Goal: Task Accomplishment & Management: Complete application form

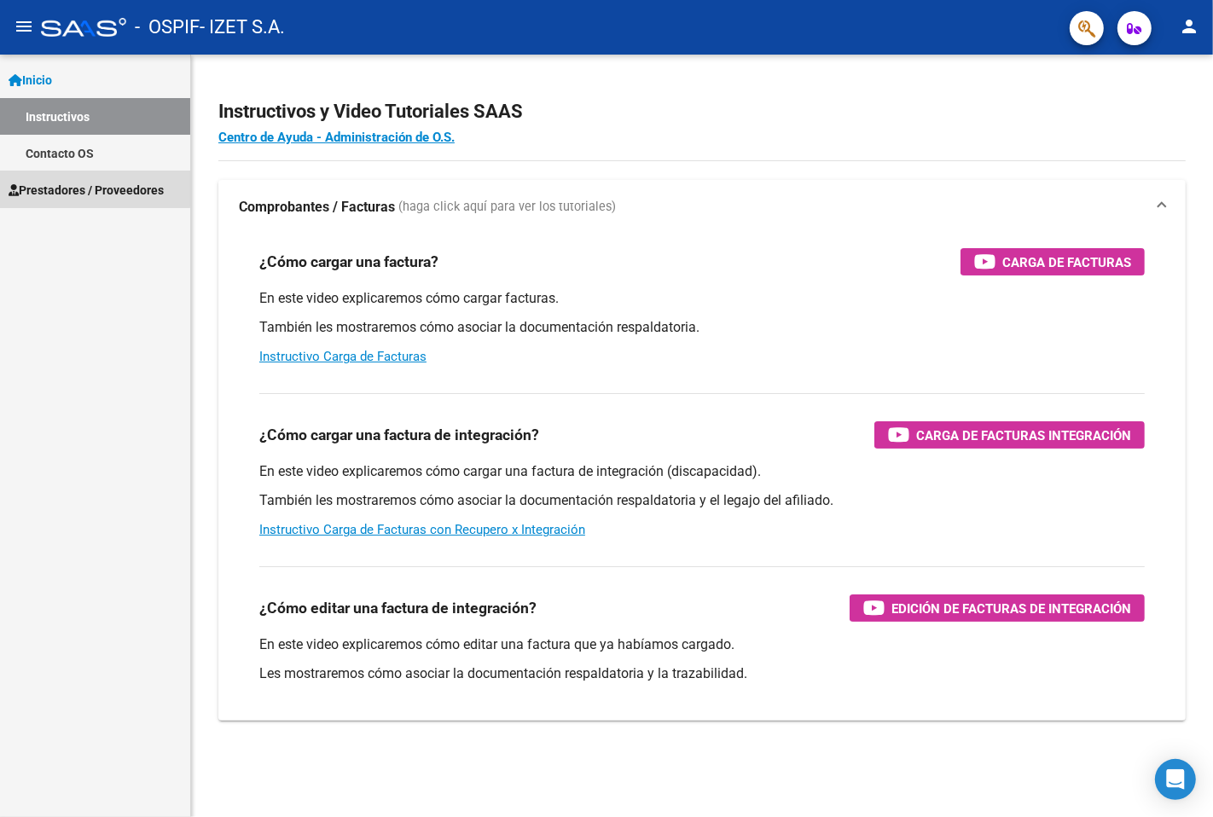
click at [87, 189] on span "Prestadores / Proveedores" at bounding box center [86, 190] width 155 height 19
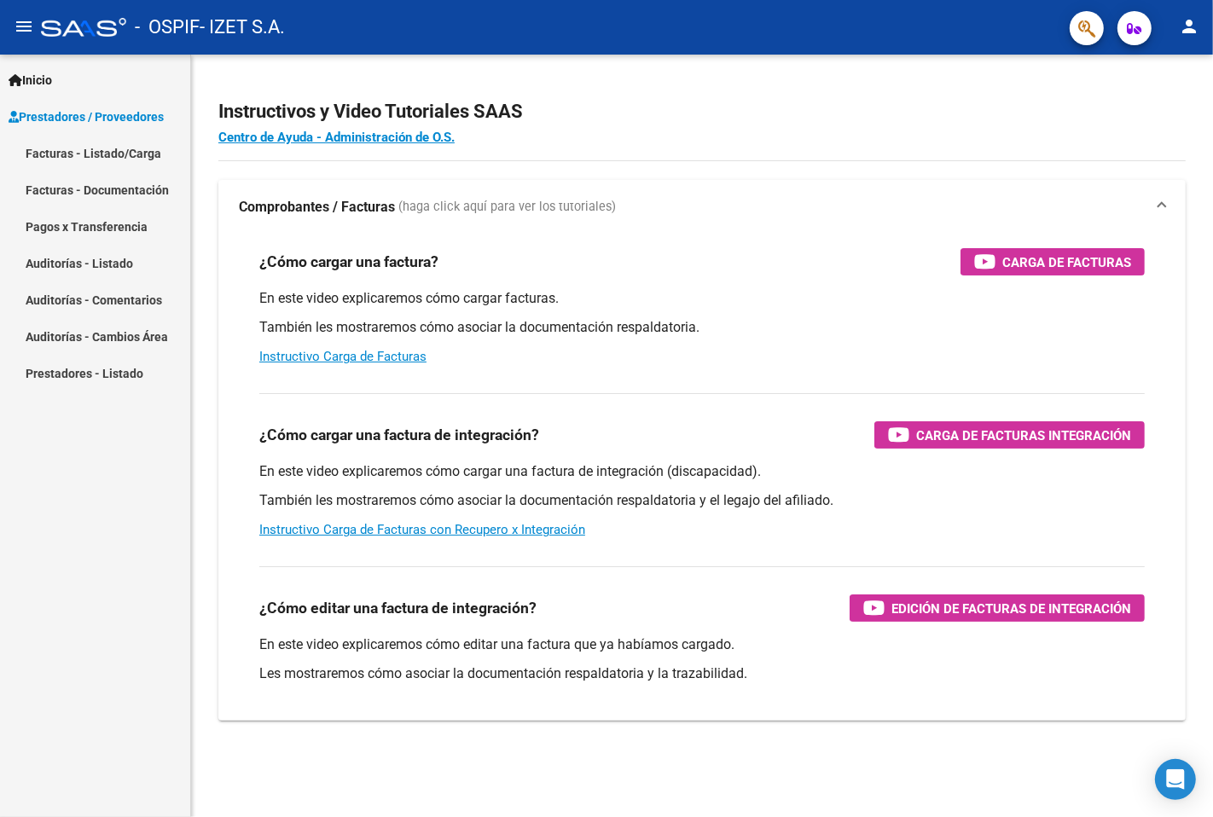
click at [97, 115] on span "Prestadores / Proveedores" at bounding box center [86, 116] width 155 height 19
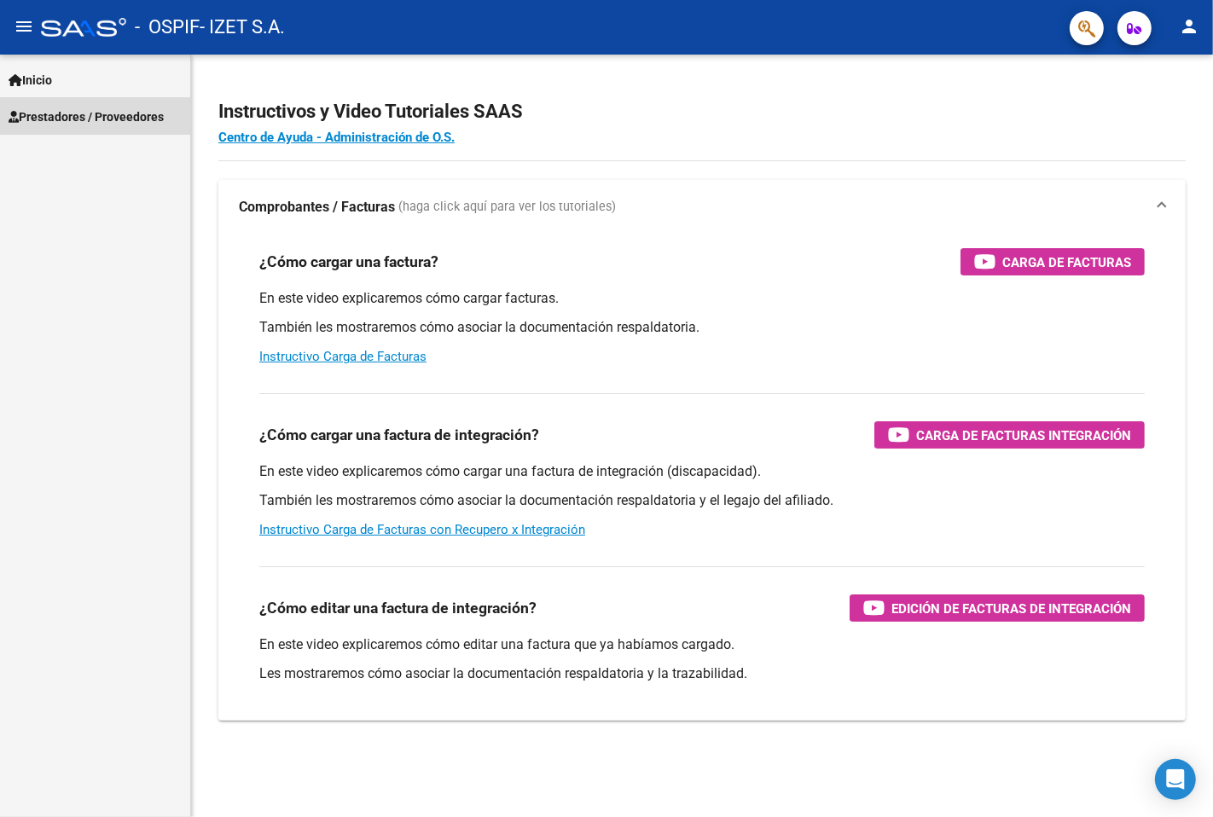
click at [97, 115] on span "Prestadores / Proveedores" at bounding box center [86, 116] width 155 height 19
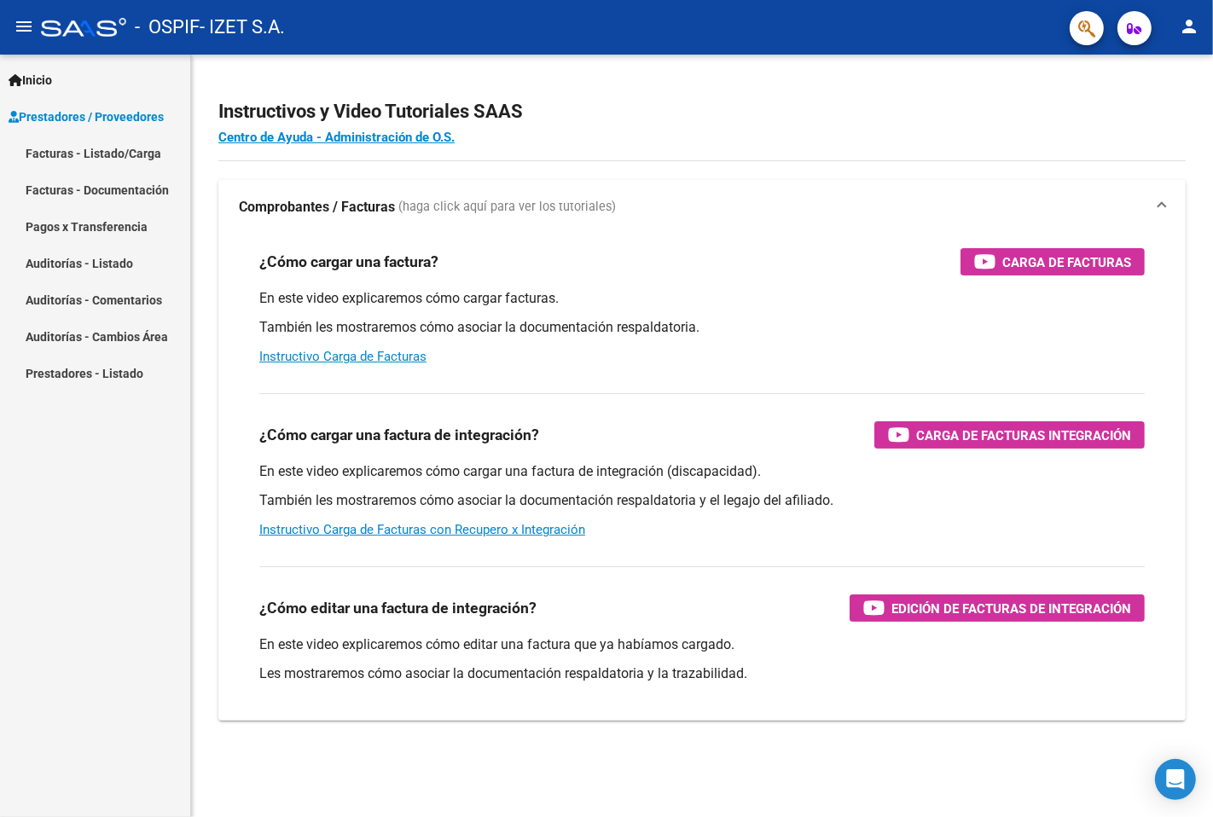
click at [107, 163] on link "Facturas - Listado/Carga" at bounding box center [95, 153] width 190 height 37
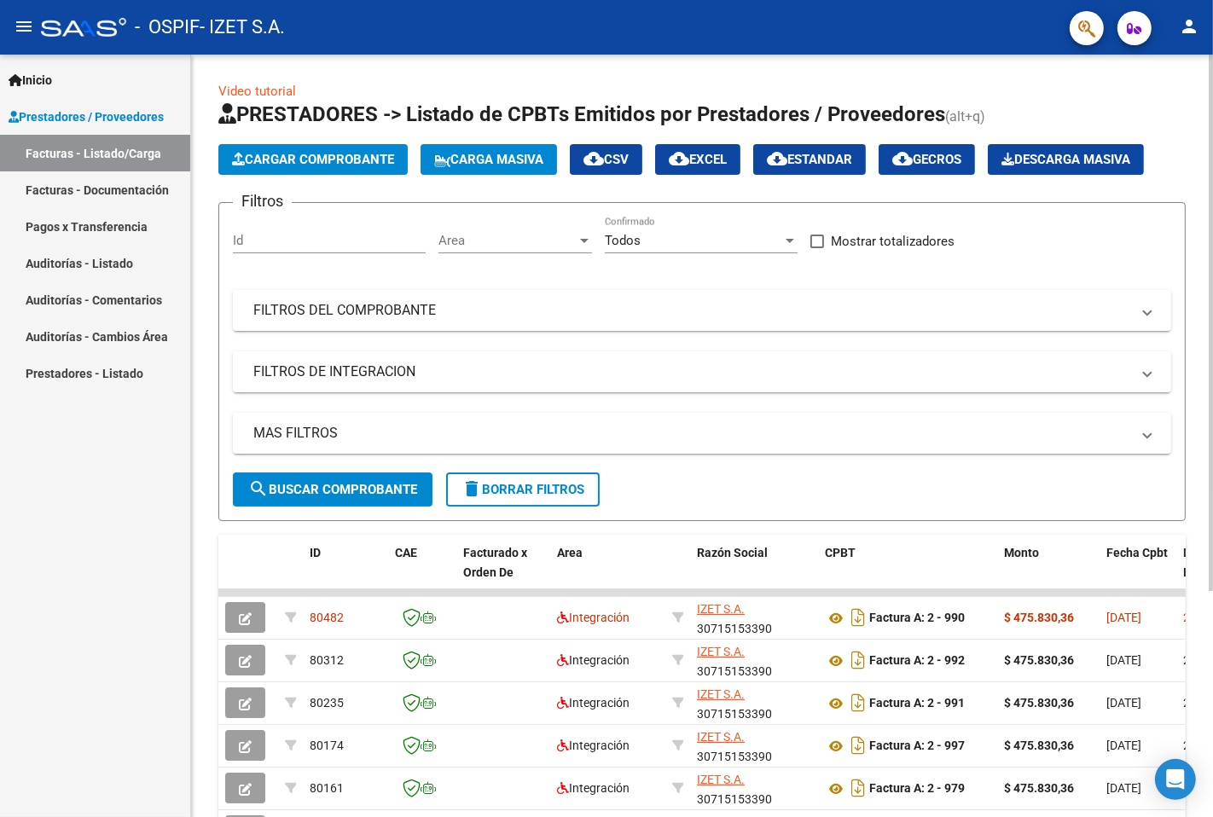
click at [347, 171] on button "Cargar Comprobante" at bounding box center [312, 159] width 189 height 31
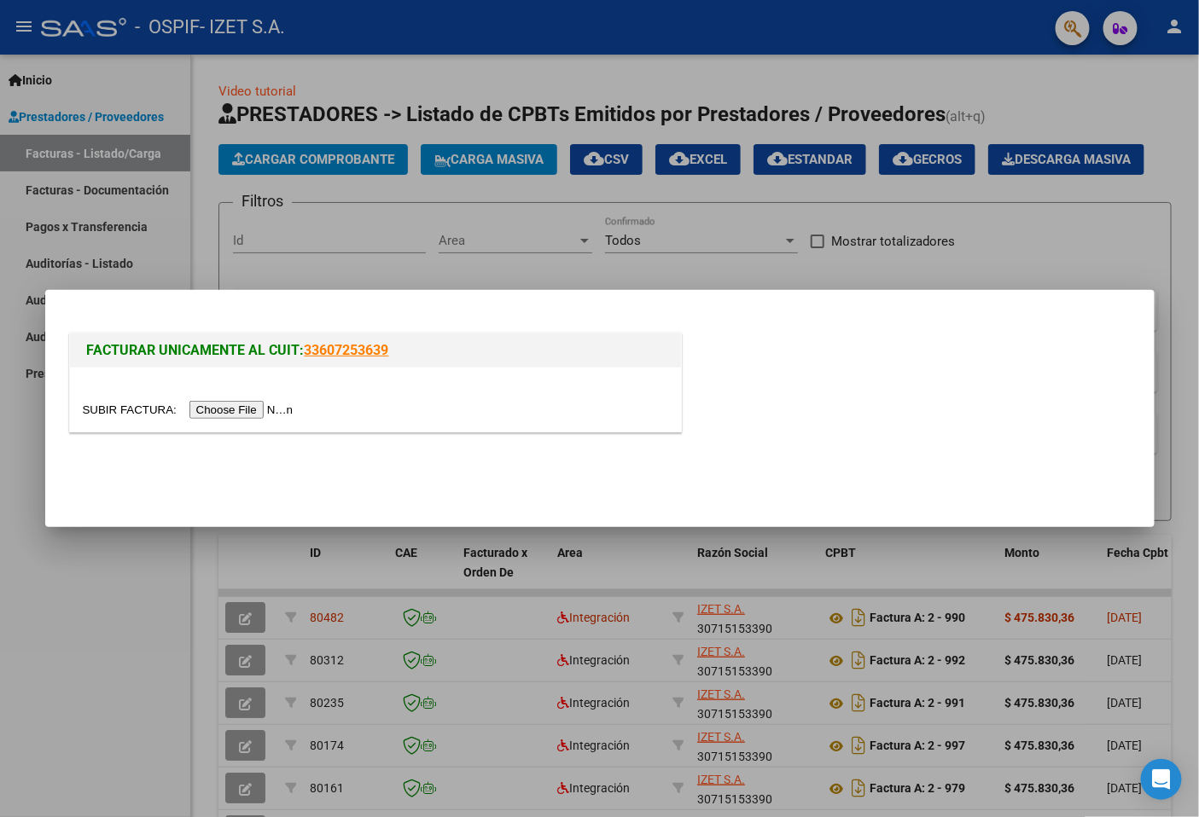
click at [262, 408] on input "file" at bounding box center [191, 410] width 216 height 18
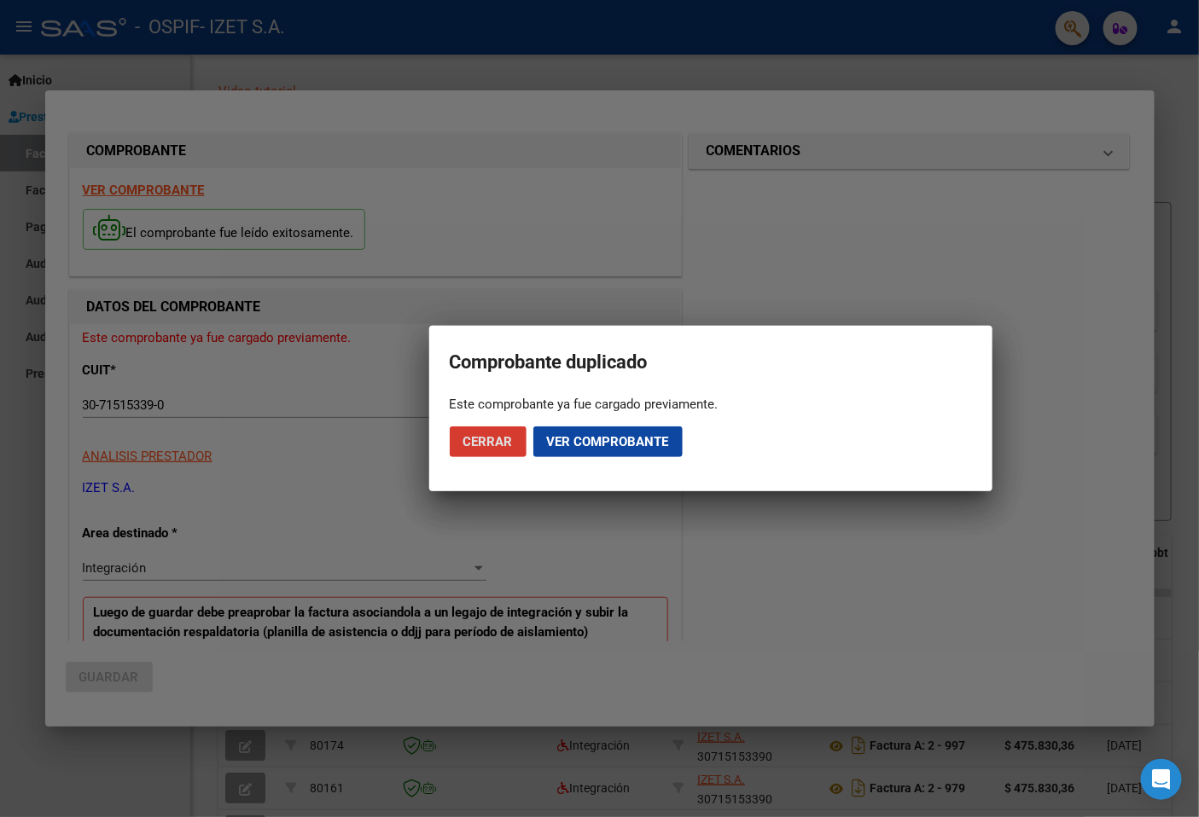
click at [503, 432] on button "Cerrar" at bounding box center [488, 442] width 77 height 31
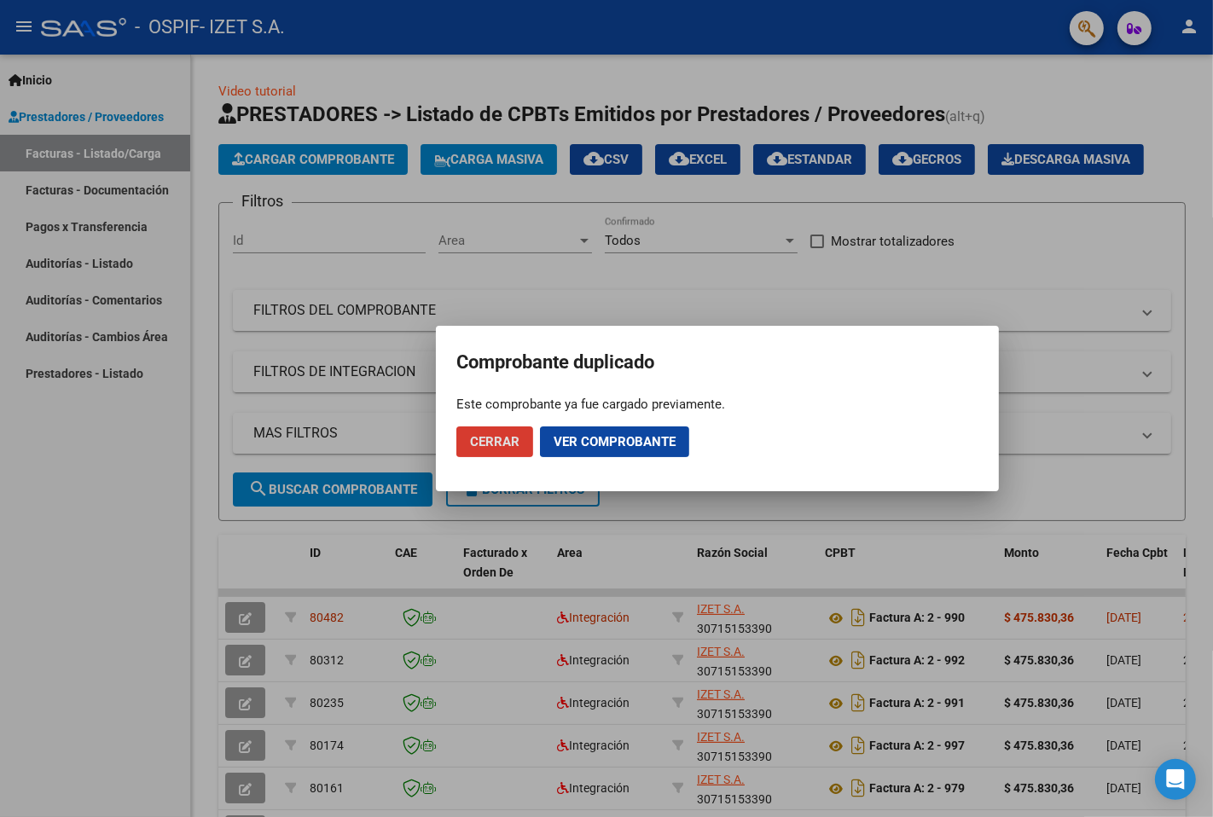
click at [503, 432] on button "Cerrar" at bounding box center [494, 442] width 77 height 31
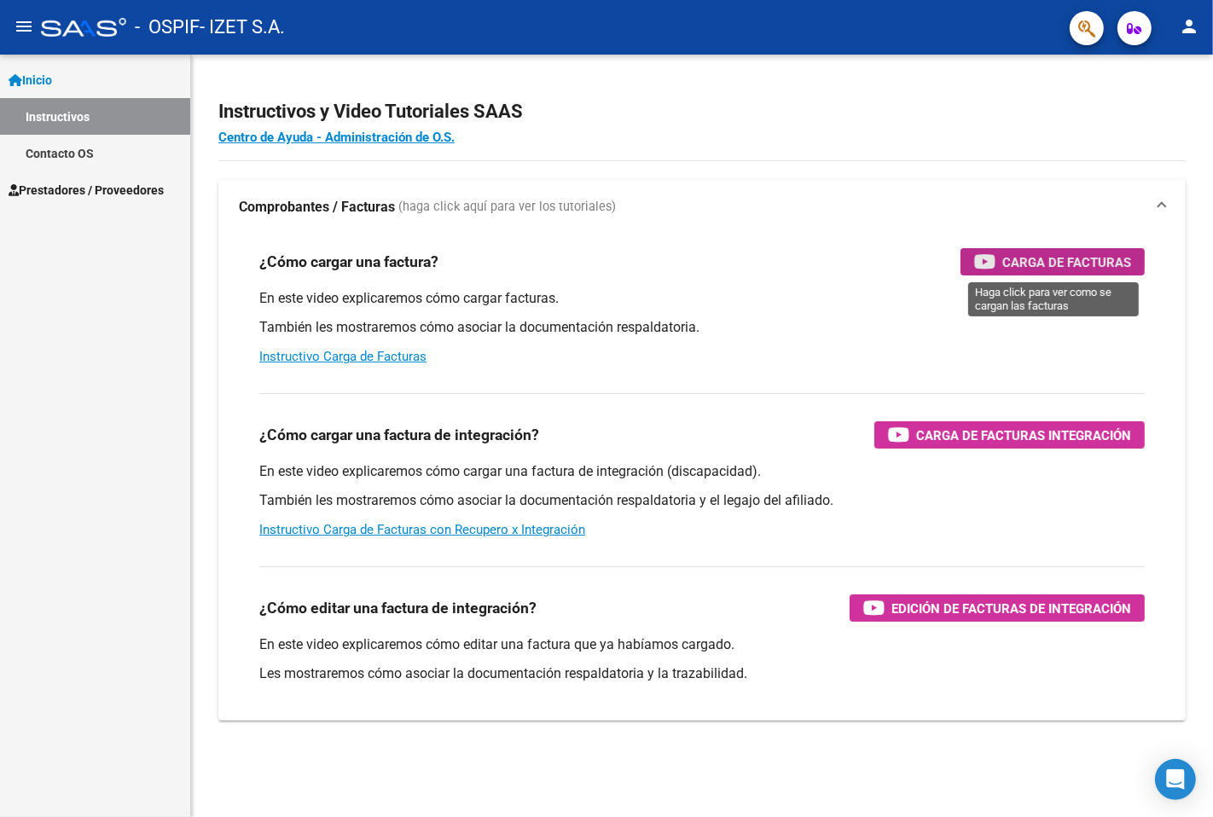
click at [994, 257] on icon "button" at bounding box center [984, 262] width 21 height 20
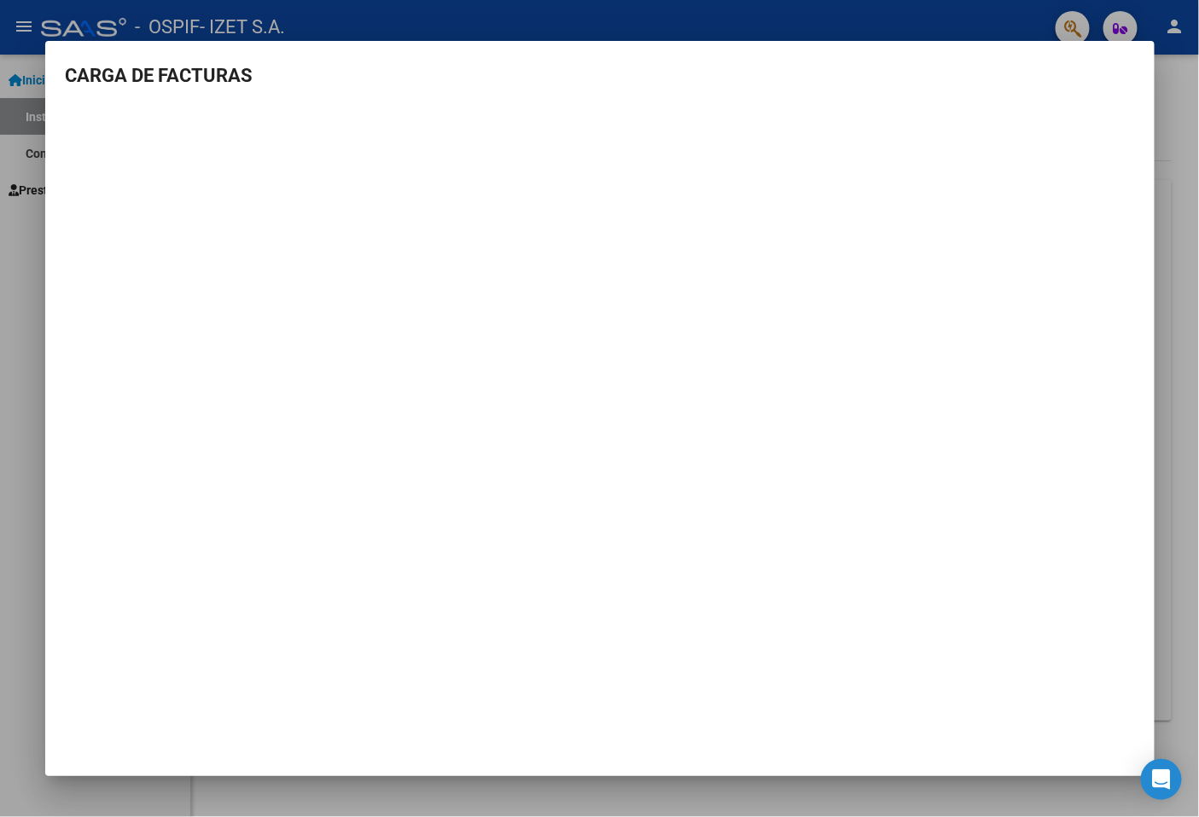
click at [1138, 62] on mat-dialog-content "CARGA DE FACTURAS" at bounding box center [599, 277] width 1109 height 432
click at [508, 0] on div at bounding box center [599, 408] width 1199 height 817
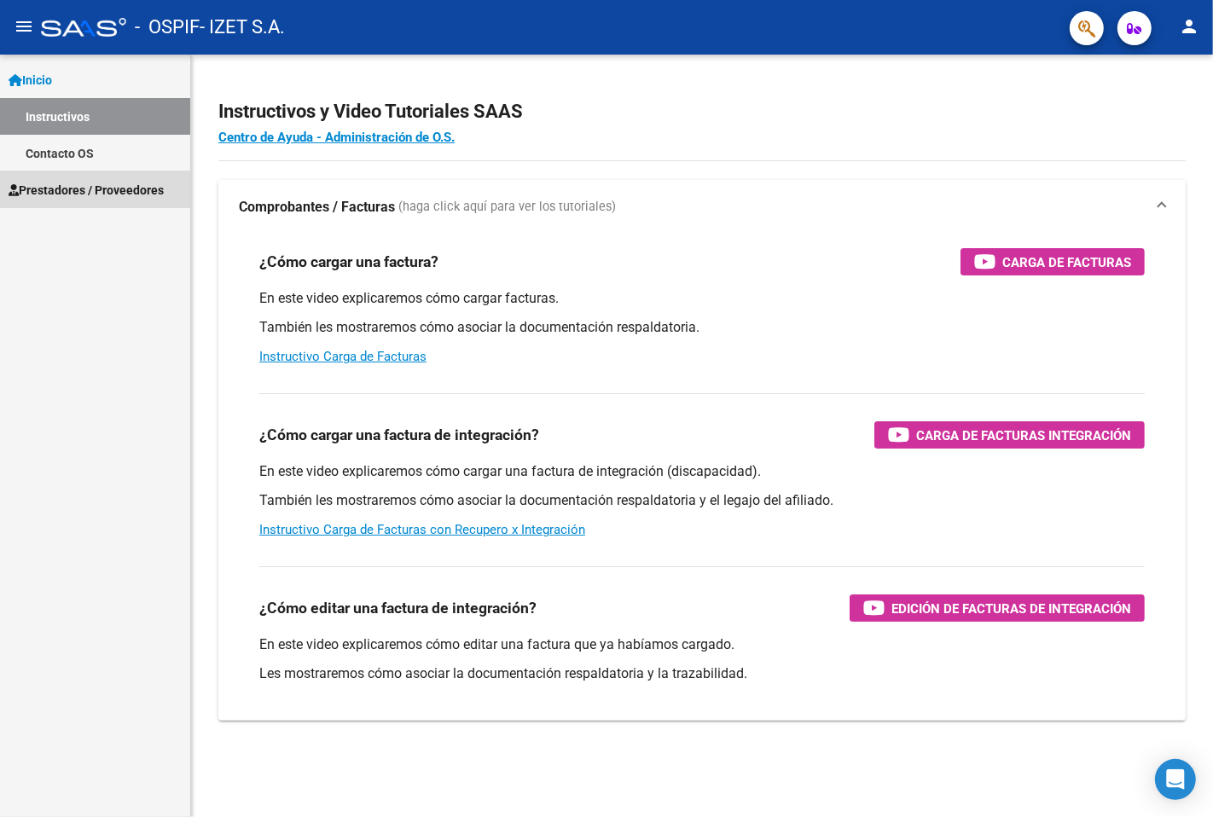
click at [61, 197] on span "Prestadores / Proveedores" at bounding box center [86, 190] width 155 height 19
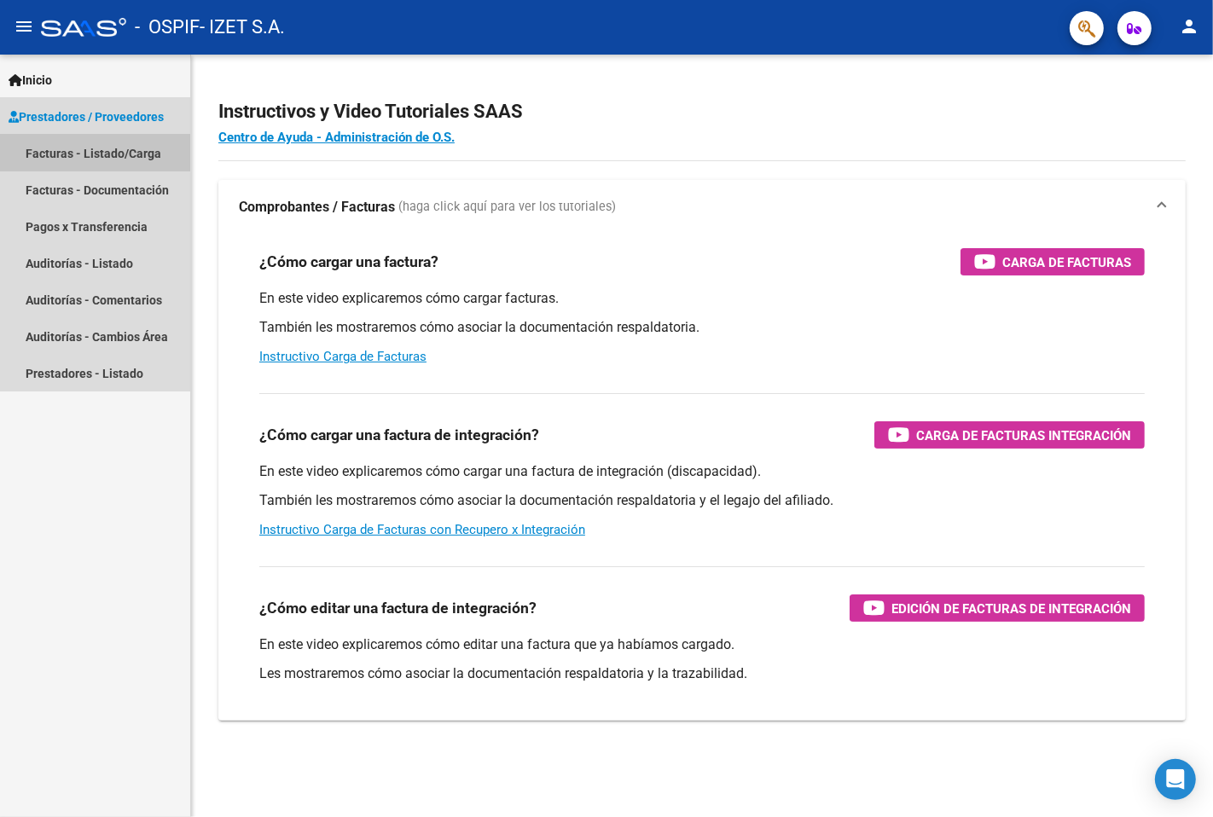
click at [82, 157] on link "Facturas - Listado/Carga" at bounding box center [95, 153] width 190 height 37
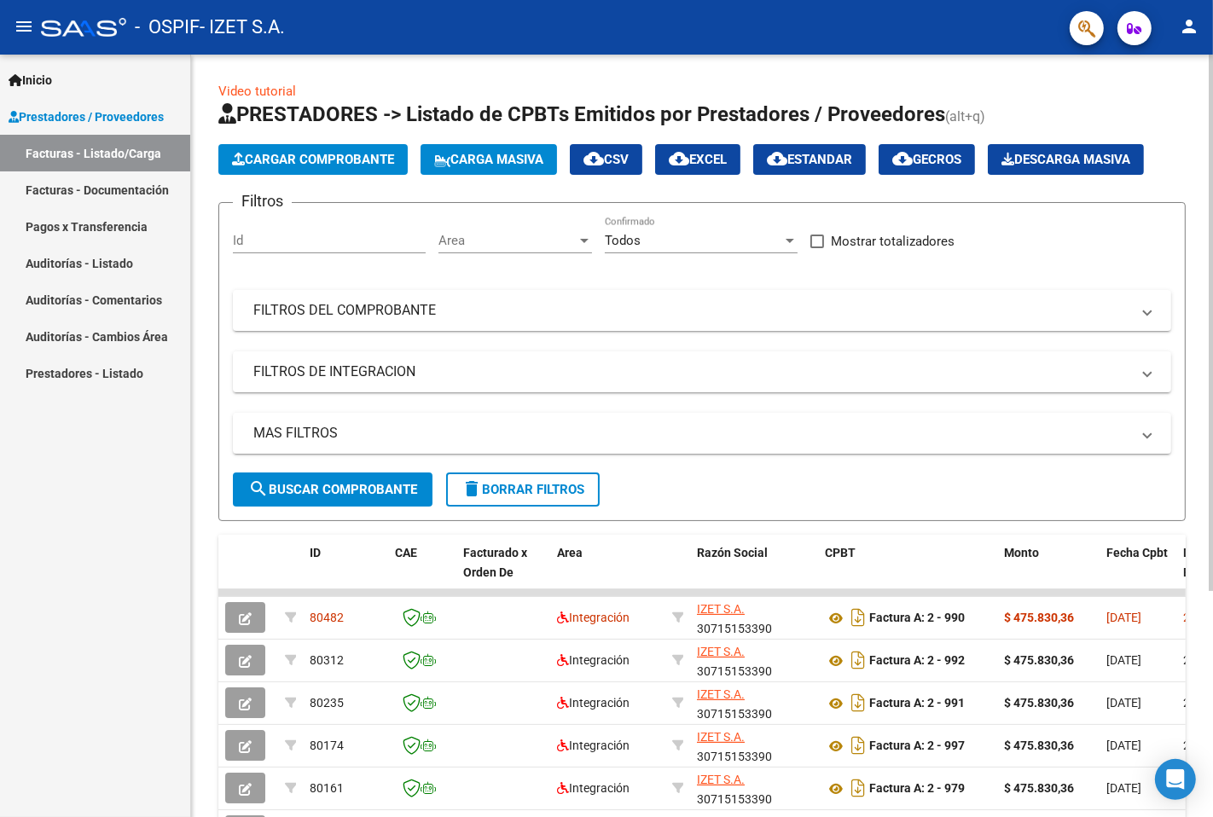
click at [282, 150] on button "Cargar Comprobante" at bounding box center [312, 159] width 189 height 31
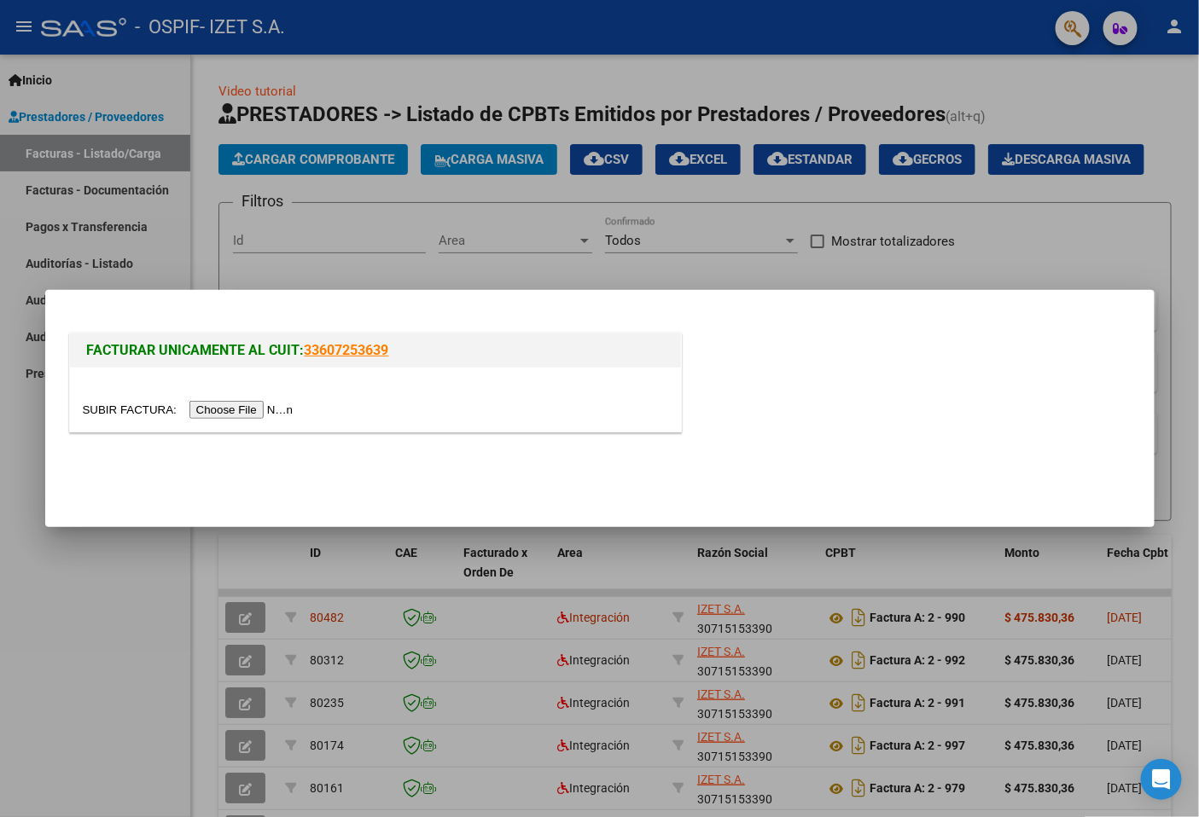
click at [237, 413] on input "file" at bounding box center [191, 410] width 216 height 18
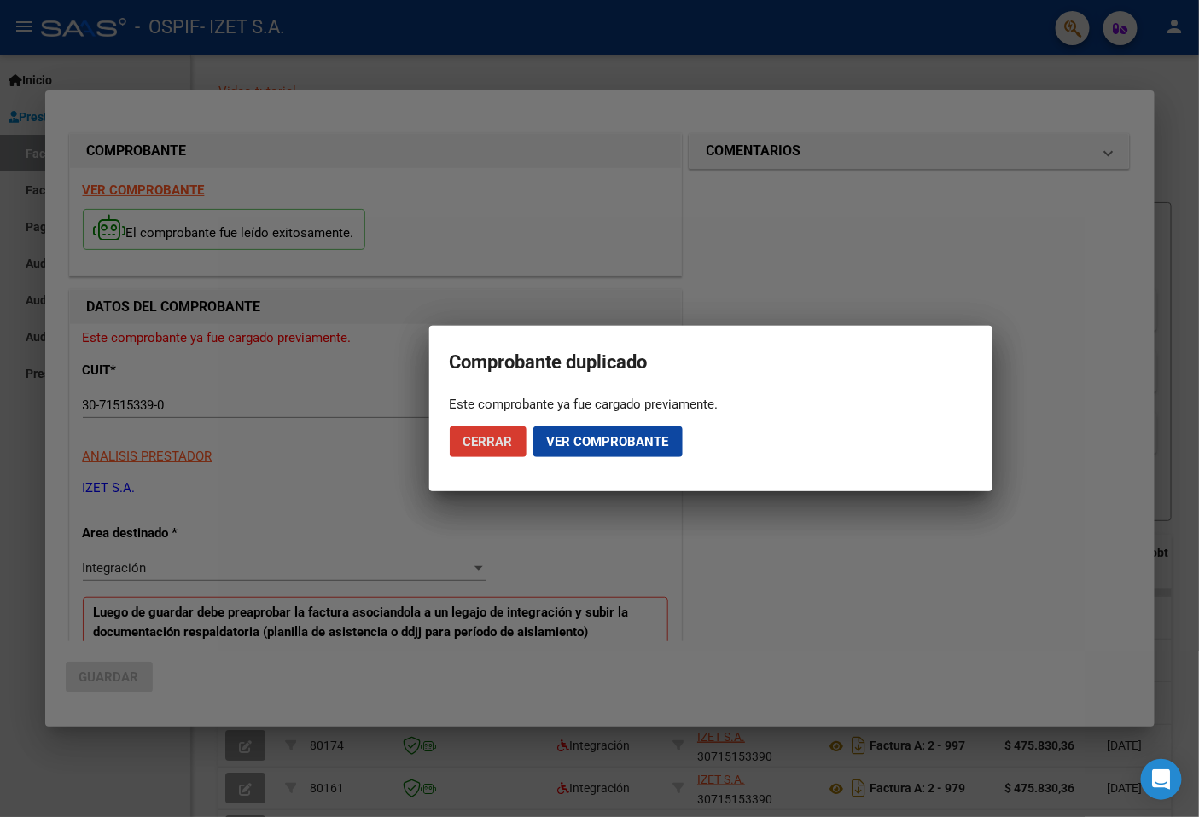
click at [485, 427] on button "Cerrar" at bounding box center [488, 442] width 77 height 31
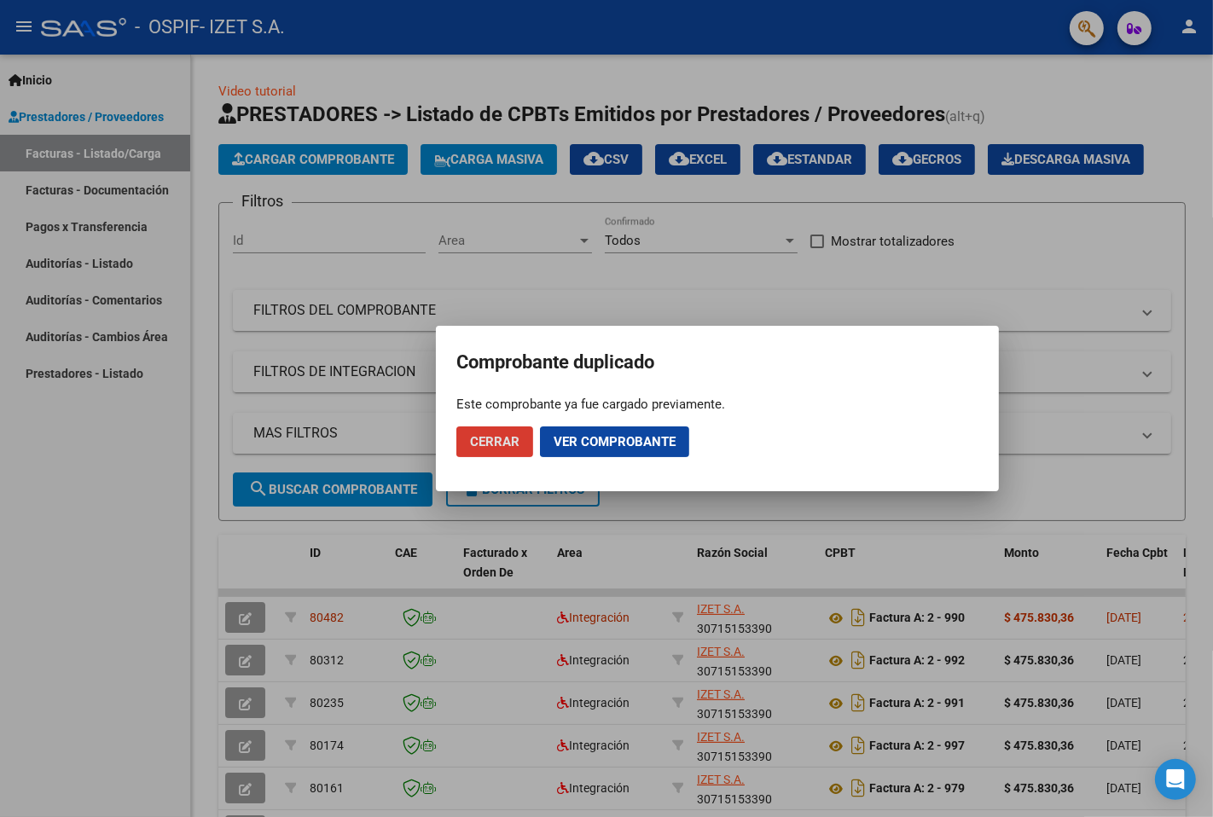
click at [474, 440] on span "Cerrar" at bounding box center [494, 441] width 49 height 15
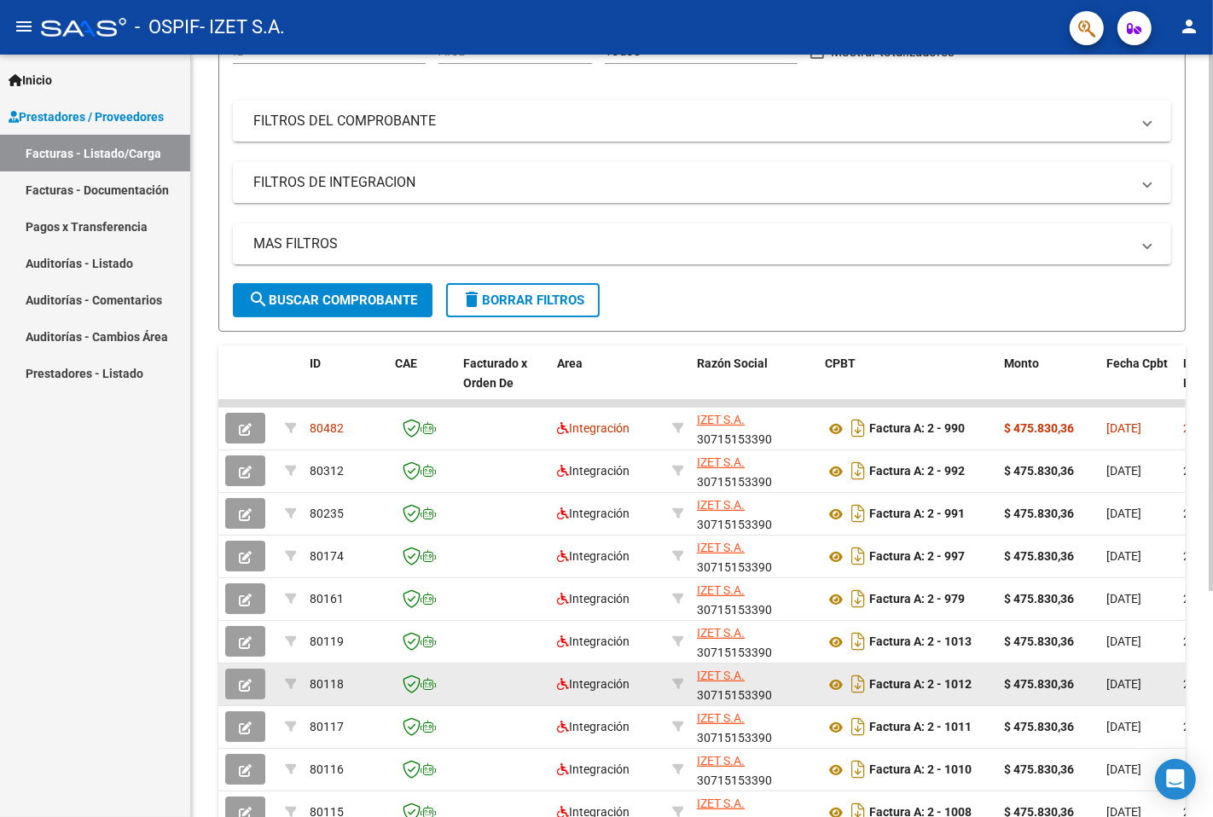
scroll to position [284, 0]
